Goal: Entertainment & Leisure: Browse casually

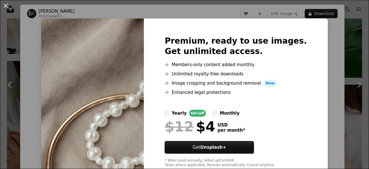
click at [96, 78] on img at bounding box center [92, 101] width 103 height 166
click at [5, 7] on button "An X shape" at bounding box center [5, 5] width 7 height 7
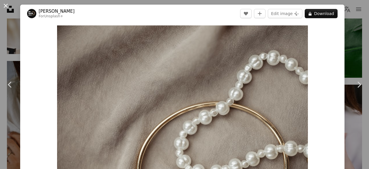
click at [5, 5] on button "An X shape" at bounding box center [5, 5] width 7 height 7
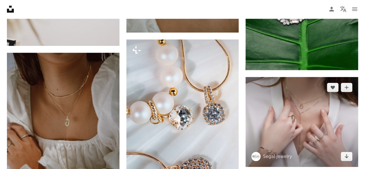
click at [337, 121] on img at bounding box center [301, 122] width 113 height 90
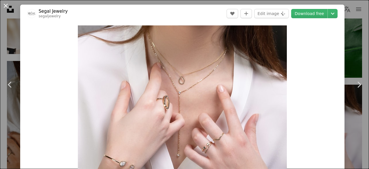
click at [6, 4] on button "An X shape" at bounding box center [5, 5] width 7 height 7
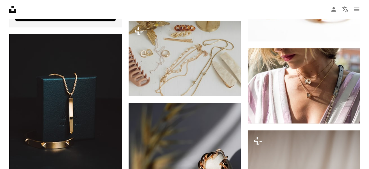
scroll to position [1456, 0]
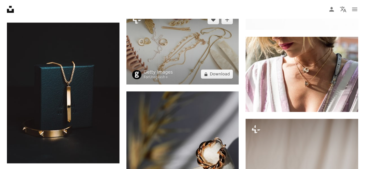
click at [188, 54] on img at bounding box center [182, 46] width 113 height 75
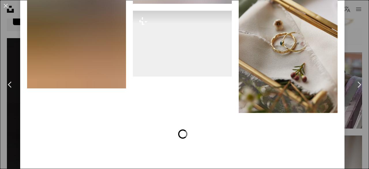
scroll to position [1512, 0]
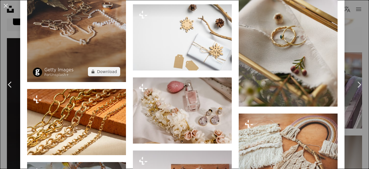
click at [91, 35] on img at bounding box center [76, 7] width 99 height 148
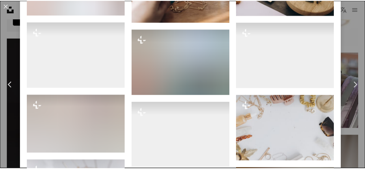
scroll to position [508, 0]
